Goal: Transaction & Acquisition: Book appointment/travel/reservation

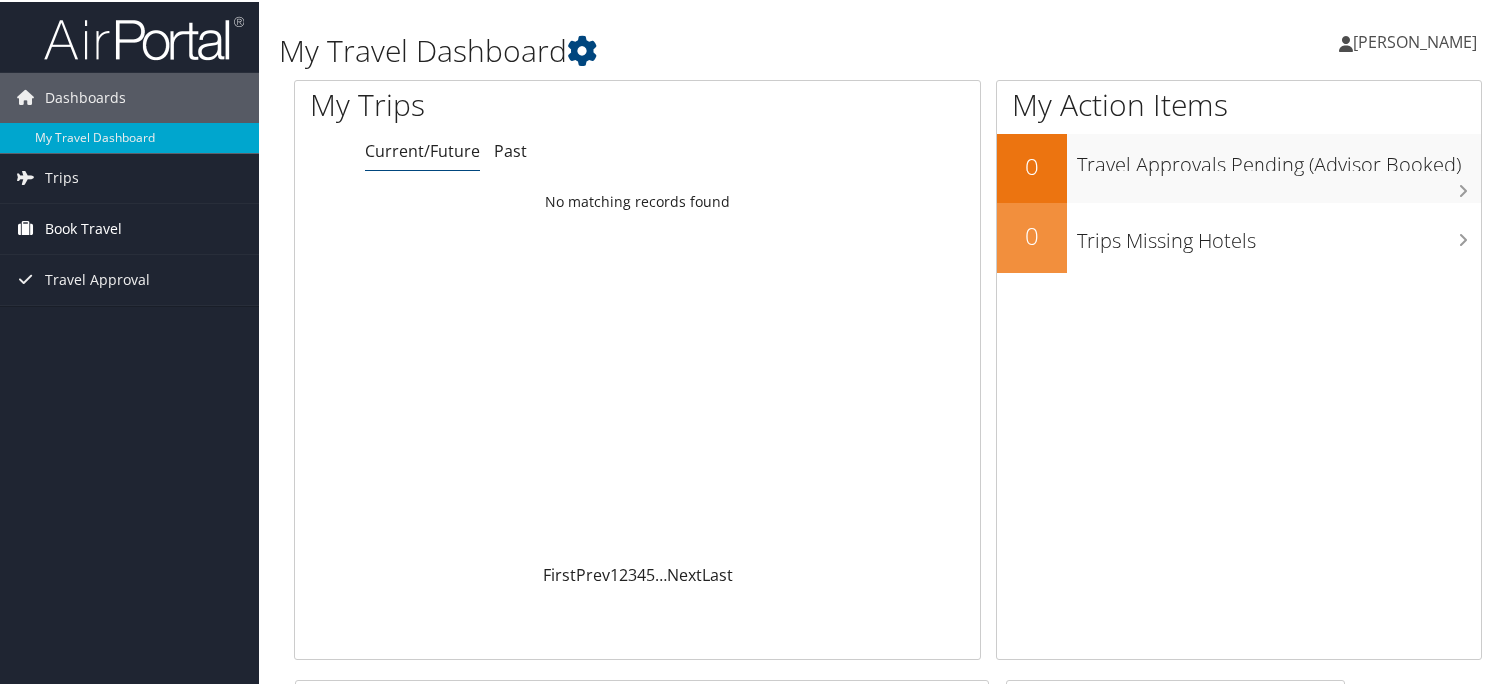
drag, startPoint x: 98, startPoint y: 223, endPoint x: 108, endPoint y: 225, distance: 10.2
click at [98, 223] on span "Book Travel" at bounding box center [83, 228] width 77 height 50
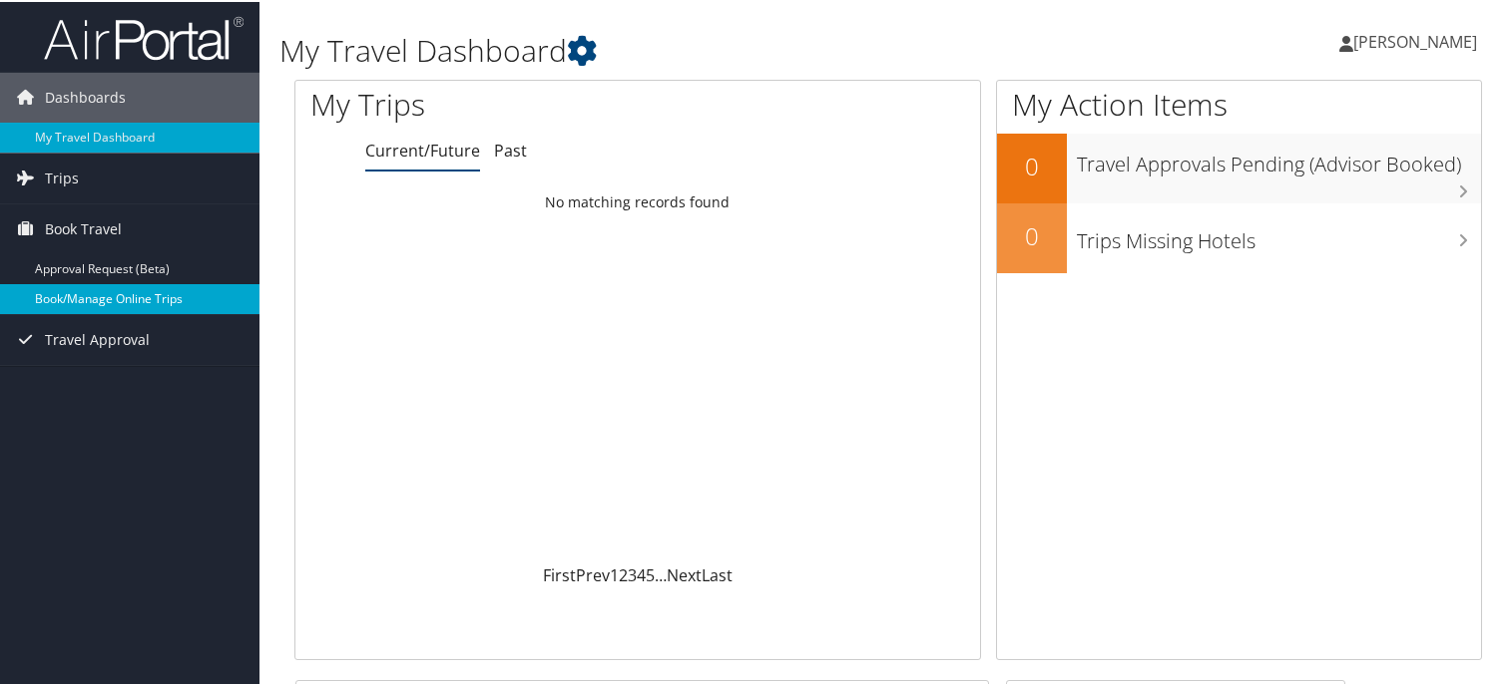
click at [78, 286] on link "Book/Manage Online Trips" at bounding box center [129, 297] width 259 height 30
